Goal: Transaction & Acquisition: Purchase product/service

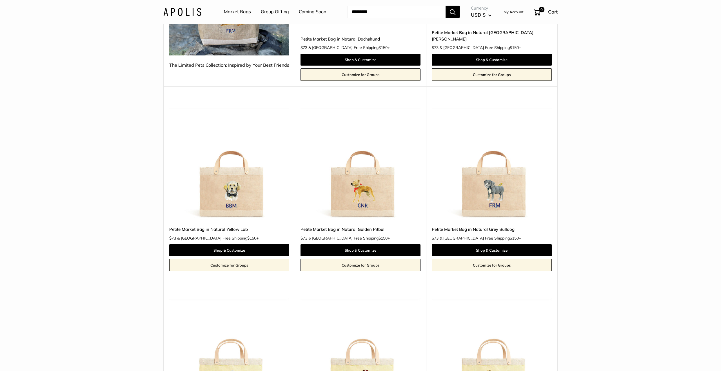
scroll to position [213, 0]
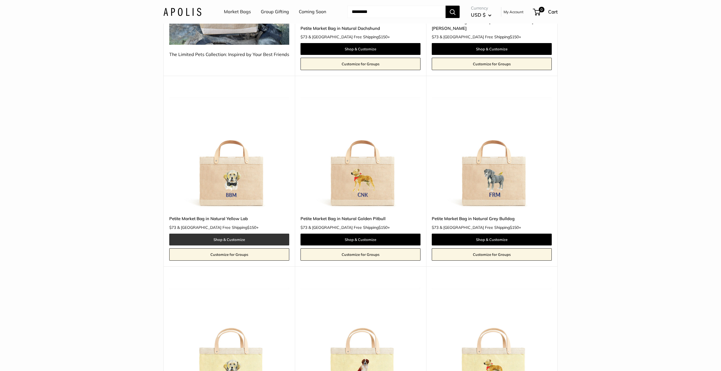
click at [231, 234] on link "Shop & Customize" at bounding box center [229, 240] width 120 height 12
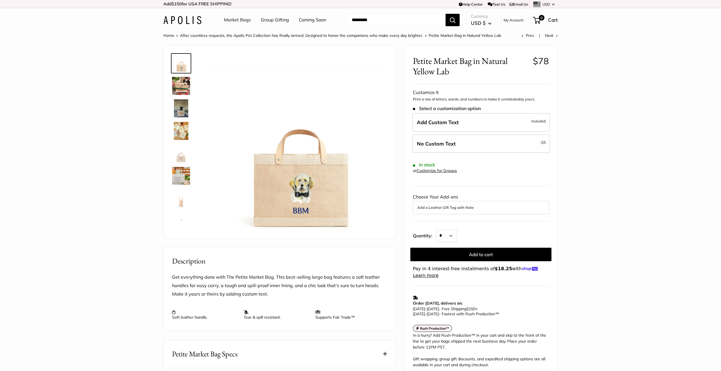
click at [180, 111] on img at bounding box center [181, 108] width 18 height 18
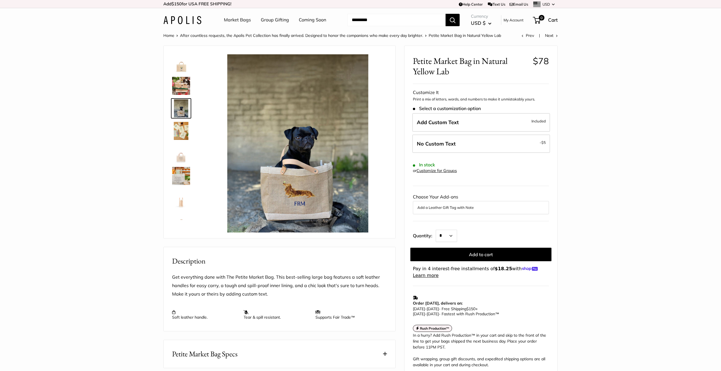
click at [184, 135] on img at bounding box center [181, 131] width 18 height 18
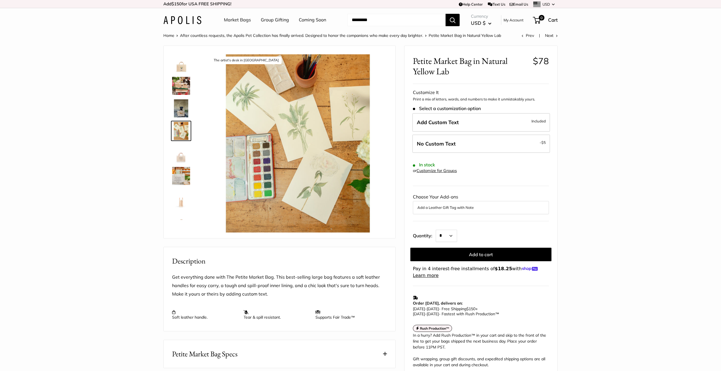
click at [184, 205] on img at bounding box center [181, 199] width 18 height 18
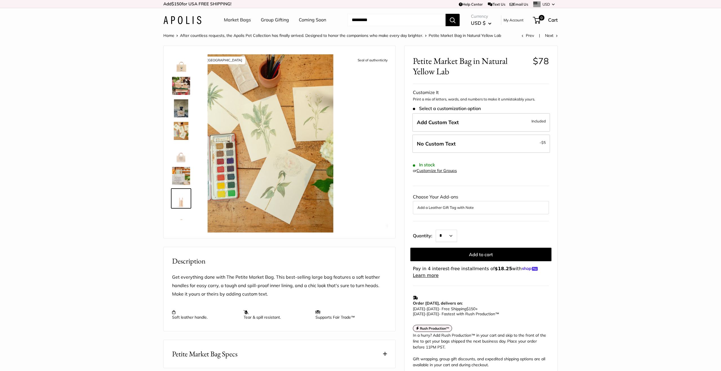
scroll to position [14, 0]
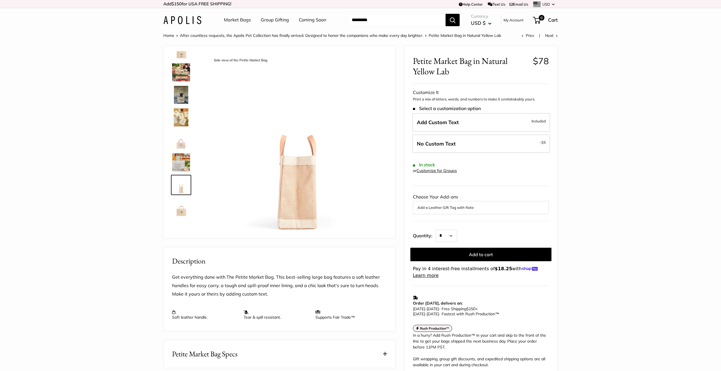
click at [182, 165] on img at bounding box center [181, 162] width 18 height 18
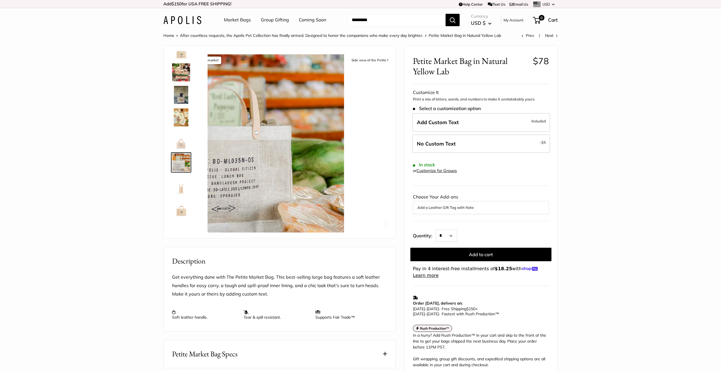
scroll to position [13, 0]
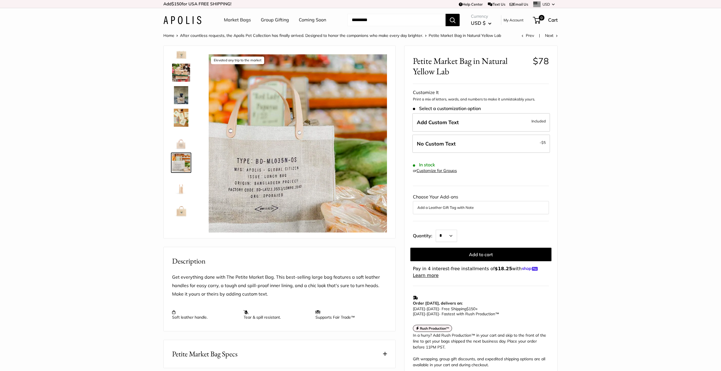
click at [185, 74] on img at bounding box center [181, 73] width 18 height 18
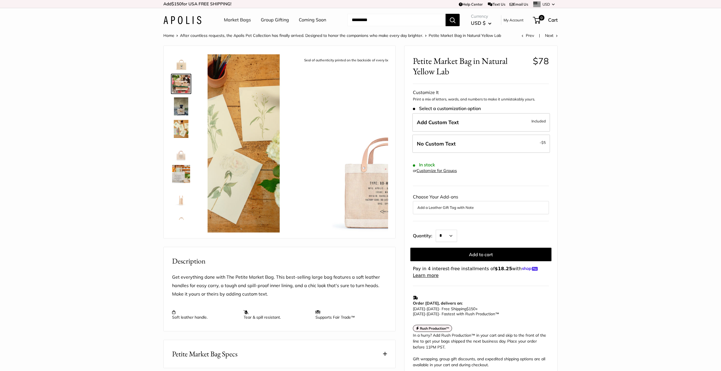
scroll to position [0, 0]
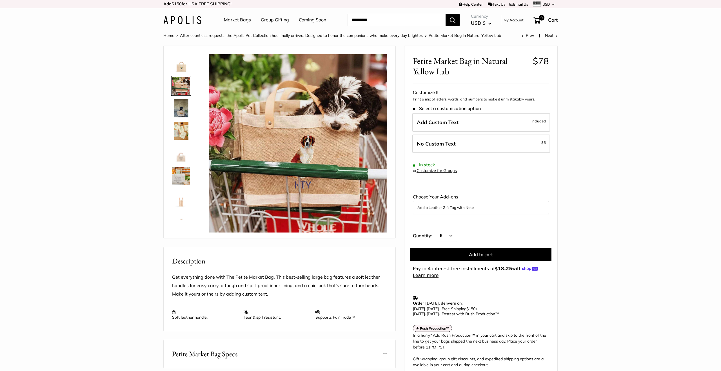
click at [181, 104] on img at bounding box center [181, 108] width 18 height 18
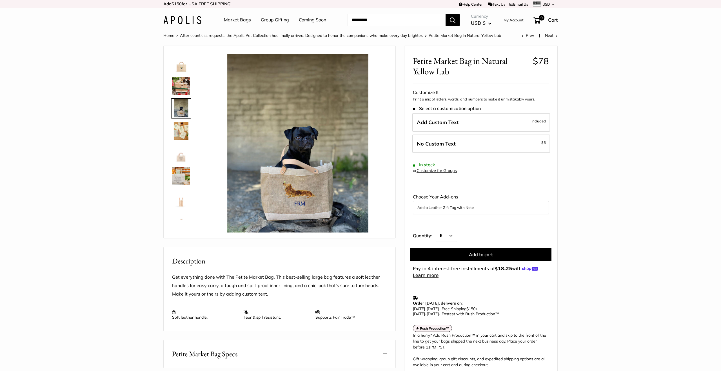
click at [184, 69] on img at bounding box center [181, 63] width 18 height 18
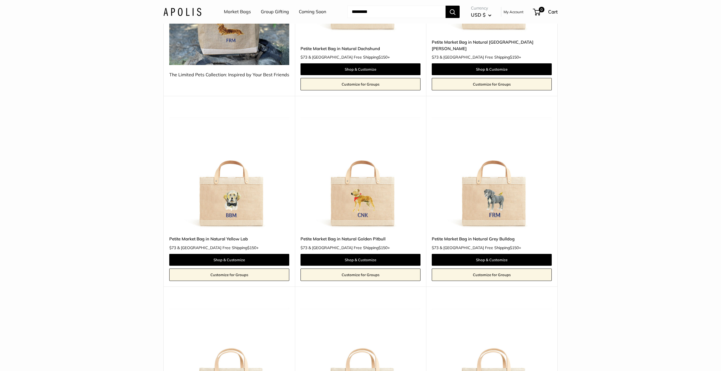
scroll to position [193, 0]
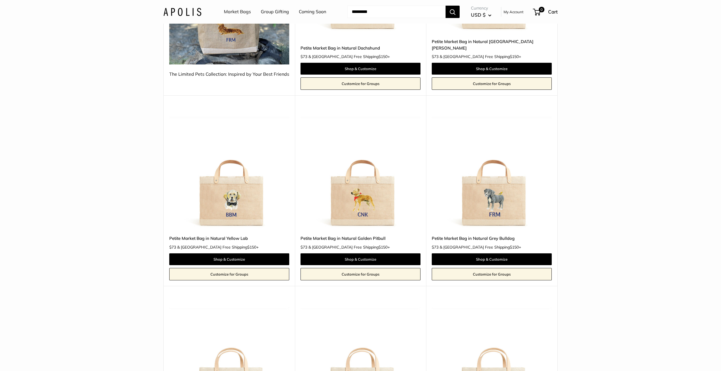
click at [0, 0] on img at bounding box center [0, 0] width 0 height 0
